Goal: Task Accomplishment & Management: Manage account settings

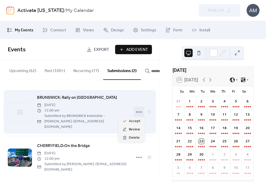
click at [140, 110] on icon at bounding box center [139, 112] width 8 height 8
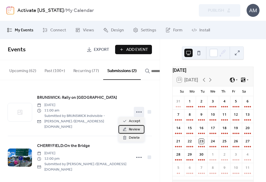
click at [137, 129] on span "Review" at bounding box center [134, 129] width 11 height 6
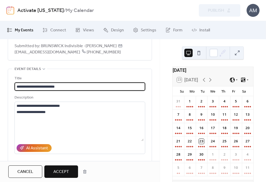
scroll to position [34, 0]
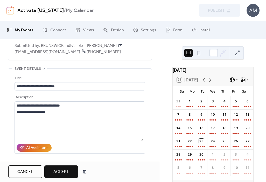
click at [26, 172] on span "Cancel" at bounding box center [25, 172] width 16 height 6
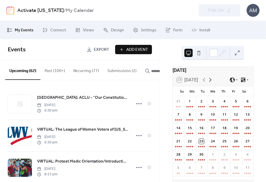
click at [212, 83] on icon at bounding box center [210, 80] width 6 height 6
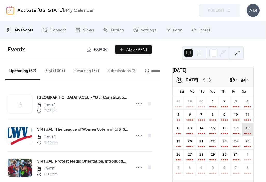
click at [243, 133] on div "18" at bounding box center [246, 129] width 11 height 13
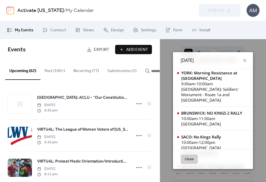
scroll to position [169, 0]
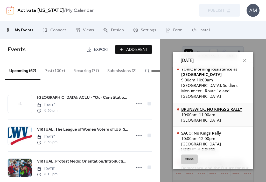
click at [216, 106] on div "BRUNSWICK: NO KINGS 2 RALLY" at bounding box center [211, 108] width 61 height 5
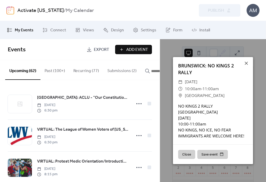
click at [145, 71] on icon "button" at bounding box center [147, 70] width 5 height 5
click at [151, 71] on input "button" at bounding box center [166, 71] width 31 height 6
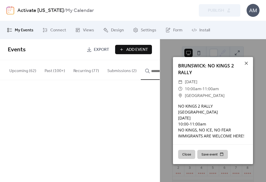
scroll to position [0, 19]
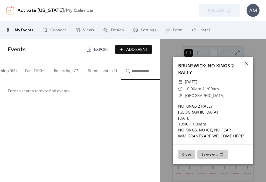
click at [84, 95] on div "Enter a search term to find events" at bounding box center [79, 91] width 159 height 22
click at [66, 93] on span "Enter a search term to find events" at bounding box center [39, 91] width 62 height 6
click at [144, 69] on input "button" at bounding box center [146, 71] width 31 height 6
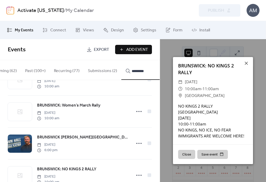
scroll to position [363, 0]
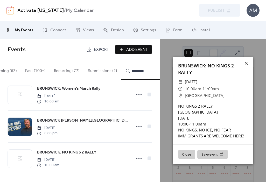
type input "*********"
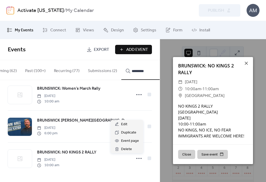
click at [138, 158] on circle at bounding box center [138, 158] width 1 height 1
click at [131, 126] on div "Edit" at bounding box center [127, 124] width 32 height 8
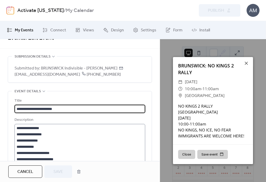
scroll to position [14, 0]
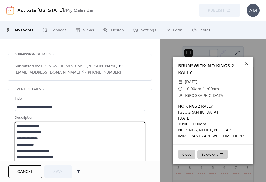
drag, startPoint x: 17, startPoint y: 145, endPoint x: 46, endPoint y: 142, distance: 29.4
click at [46, 142] on textarea "**********" at bounding box center [78, 141] width 129 height 39
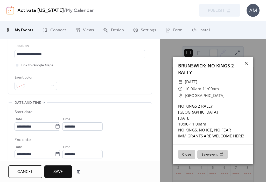
scroll to position [152, 0]
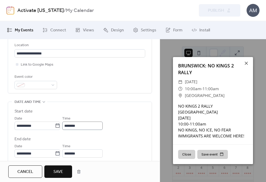
type textarea "**********"
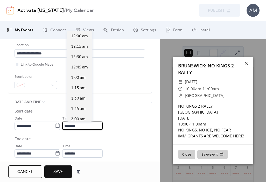
scroll to position [414, 0]
click at [90, 126] on input "********" at bounding box center [82, 125] width 40 height 8
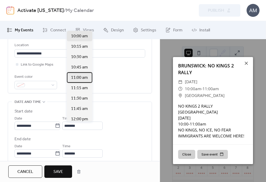
click at [79, 79] on span "11:00 am" at bounding box center [79, 78] width 17 height 6
type input "********"
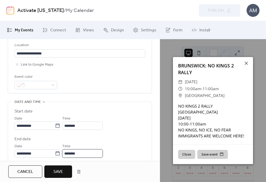
click at [90, 150] on input "********" at bounding box center [82, 153] width 40 height 8
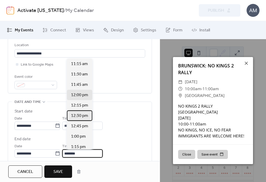
click at [83, 115] on span "12:30 pm" at bounding box center [79, 116] width 17 height 6
type input "********"
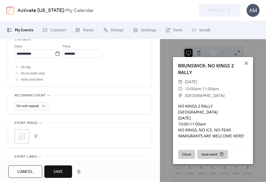
scroll to position [253, 0]
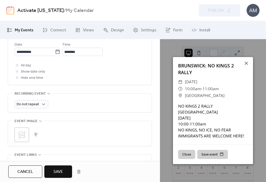
click at [35, 135] on button "button" at bounding box center [35, 134] width 7 height 7
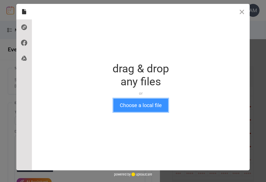
click at [149, 104] on button "Choose a local file" at bounding box center [140, 104] width 55 height 13
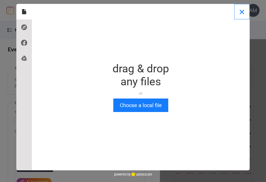
click at [239, 12] on button "Close" at bounding box center [242, 12] width 16 height 16
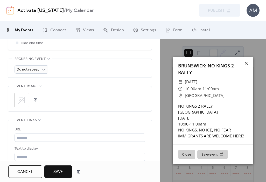
click at [60, 170] on span "Save" at bounding box center [58, 172] width 10 height 6
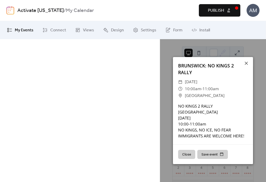
click at [217, 10] on span "Publish" at bounding box center [216, 11] width 16 height 6
